Goal: Obtain resource: Download file/media

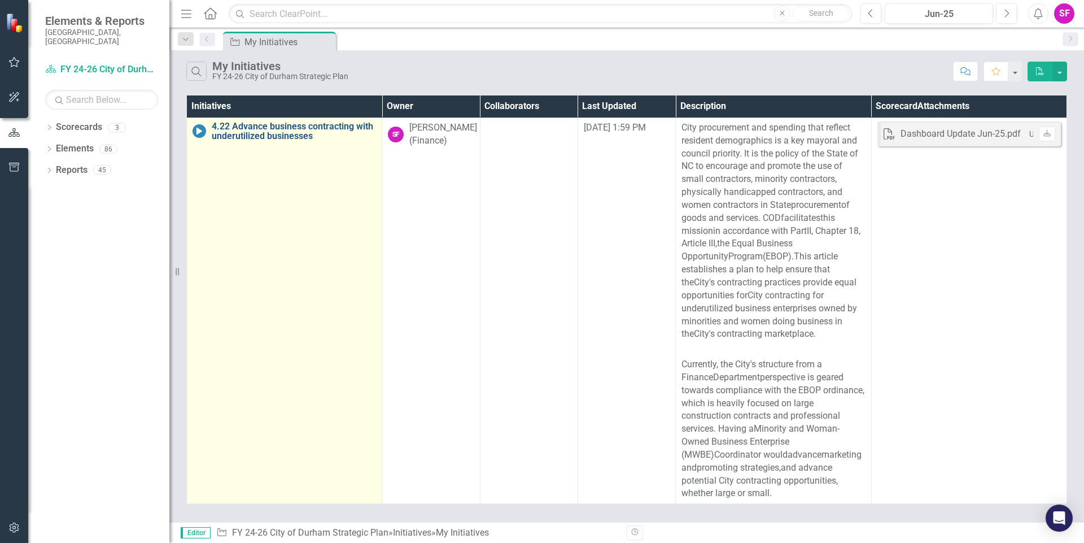
click at [284, 131] on link "4.22 Advance business contracting with underutilized businesses" at bounding box center [294, 131] width 164 height 20
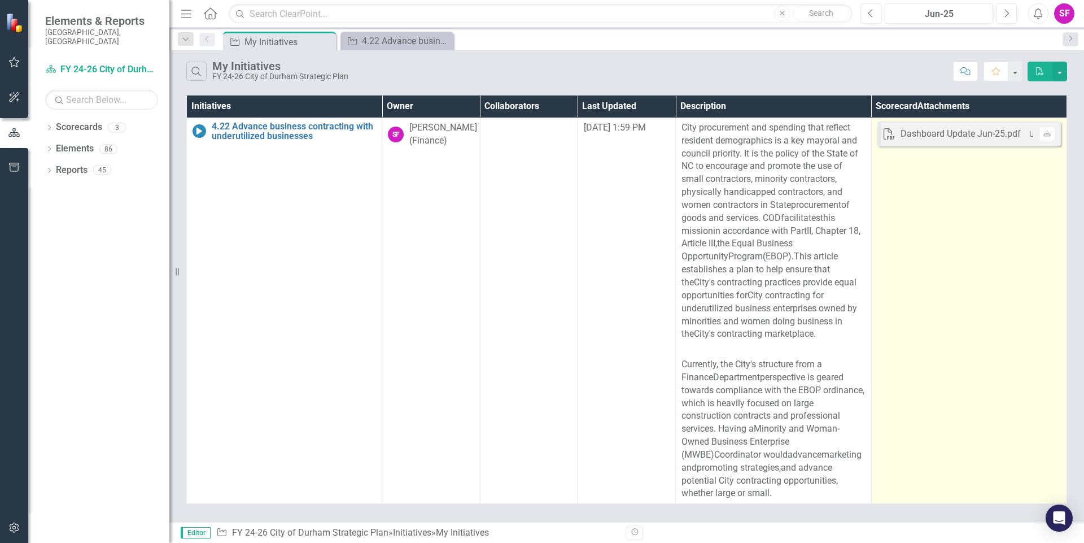
click at [975, 137] on div "Dashboard Update Jun-25.pdf" at bounding box center [961, 134] width 120 height 13
click at [940, 136] on div "Dashboard Update Jun-25.pdf" at bounding box center [961, 134] width 120 height 13
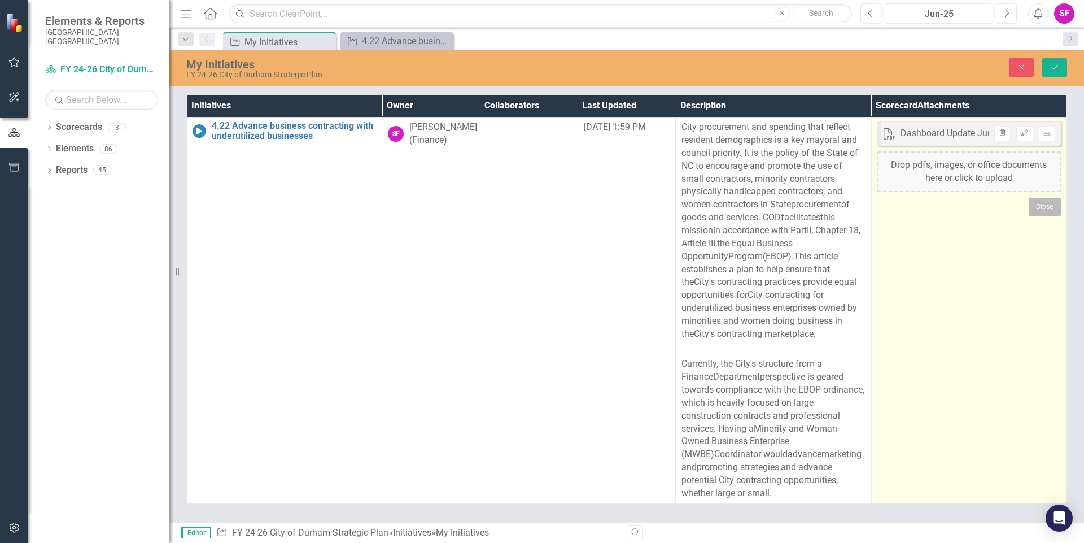
click at [1037, 211] on button "Close" at bounding box center [1045, 207] width 32 height 18
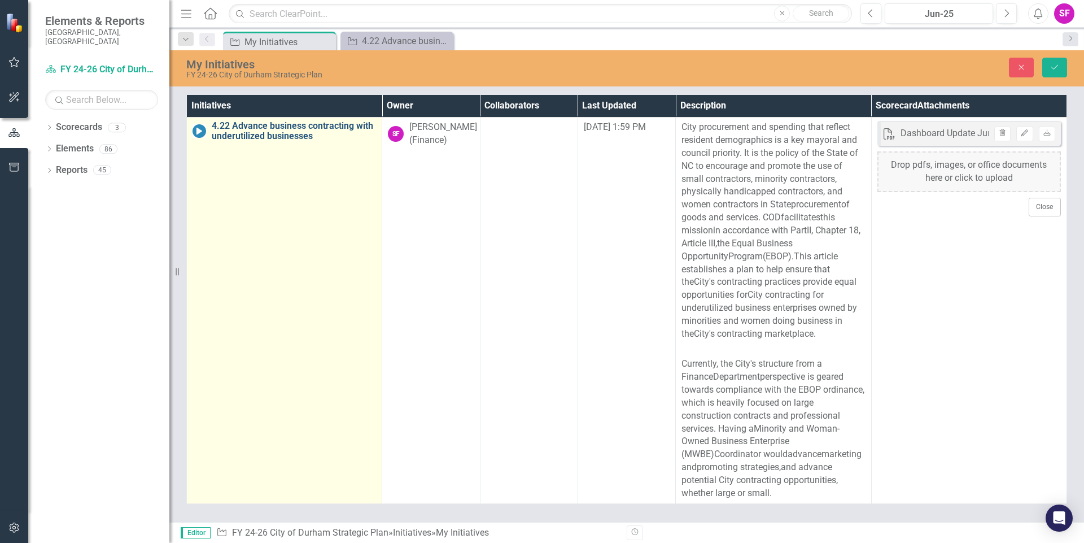
click at [275, 133] on link "4.22 Advance business contracting with underutilized businesses" at bounding box center [294, 131] width 164 height 20
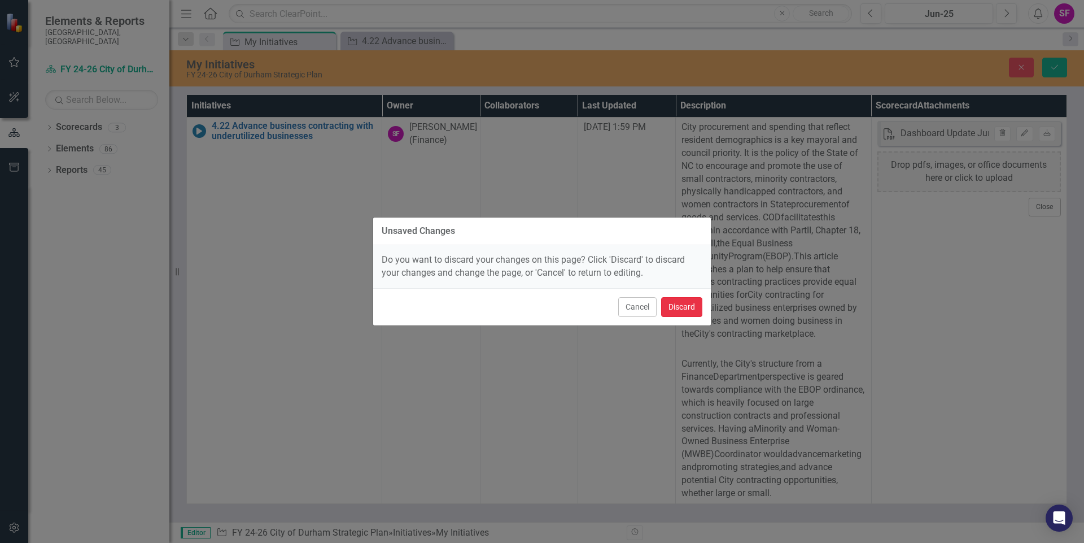
click at [680, 313] on button "Discard" at bounding box center [681, 307] width 41 height 20
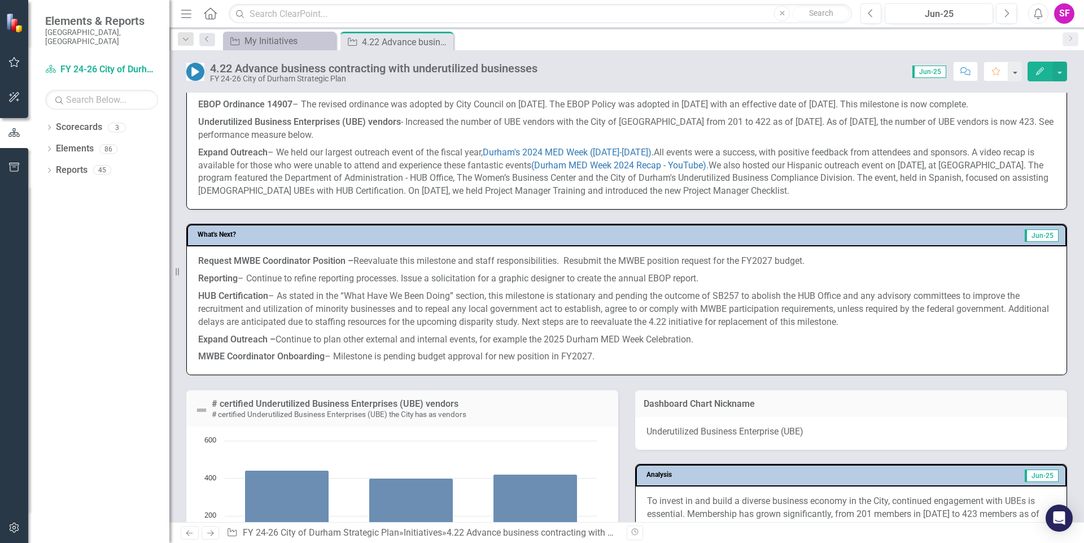
scroll to position [644, 0]
